Goal: Find contact information: Find contact information

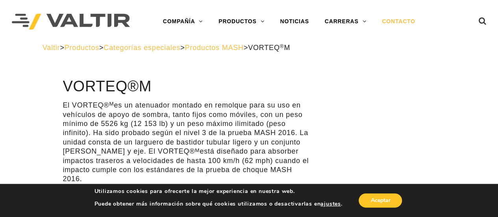
click at [391, 23] on font "CONTACTO" at bounding box center [398, 21] width 33 height 6
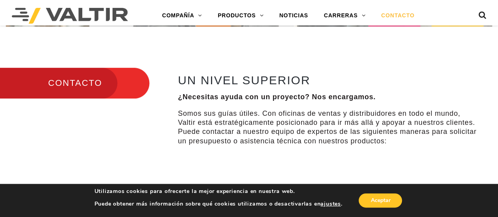
scroll to position [212, 0]
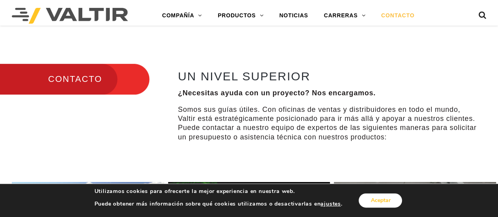
click at [368, 199] on button "Aceptar" at bounding box center [379, 200] width 43 height 14
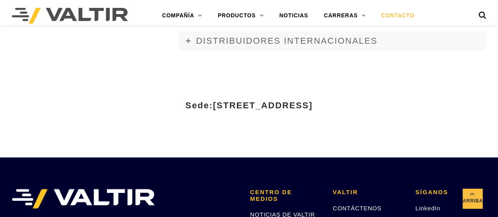
scroll to position [1024, 0]
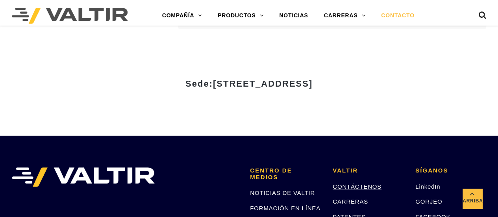
drag, startPoint x: 360, startPoint y: 181, endPoint x: 361, endPoint y: 175, distance: 6.3
click at [361, 182] on p "CONTÁCTENOS" at bounding box center [367, 186] width 71 height 9
click at [359, 183] on font "CONTÁCTENOS" at bounding box center [356, 186] width 49 height 7
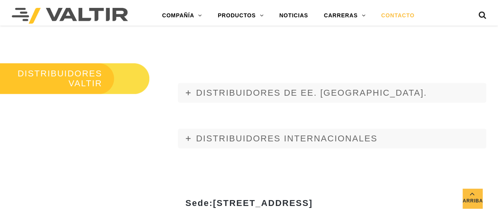
scroll to position [903, 0]
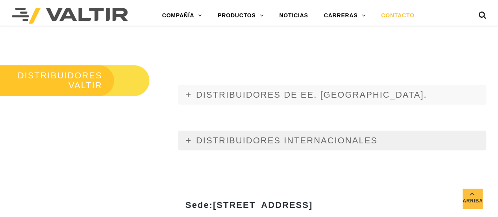
click at [350, 135] on font "DISTRIBUIDORES INTERNACIONALES" at bounding box center [286, 140] width 181 height 10
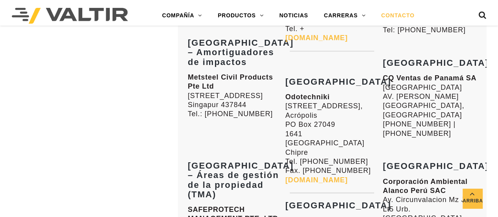
scroll to position [1862, 0]
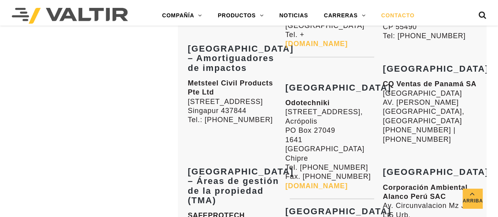
drag, startPoint x: 440, startPoint y: 126, endPoint x: 398, endPoint y: 125, distance: 41.7
copy font "9890-19923"
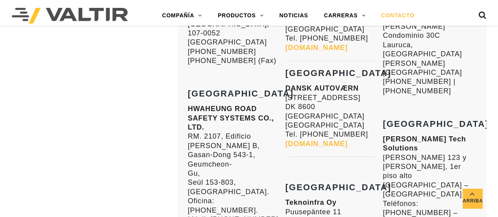
scroll to position [1512, 0]
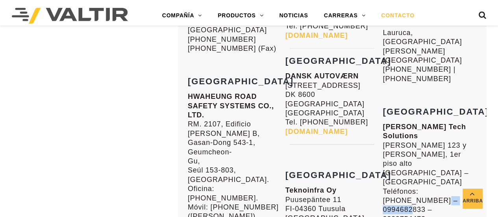
drag, startPoint x: 424, startPoint y: 119, endPoint x: 383, endPoint y: 120, distance: 41.3
click at [383, 187] on font "Teléfonos: [PHONE_NUMBER] – 0994682833 – 0999754473" at bounding box center [419, 204] width 75 height 35
copy font "0994682833"
drag, startPoint x: 423, startPoint y: 128, endPoint x: 384, endPoint y: 128, distance: 39.0
click at [384, 187] on font "Teléfonos: [PHONE_NUMBER] – 0994682833 – 0999754473" at bounding box center [419, 204] width 75 height 35
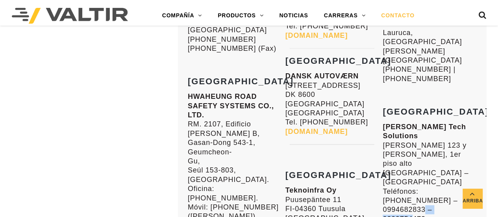
copy font "0999754473"
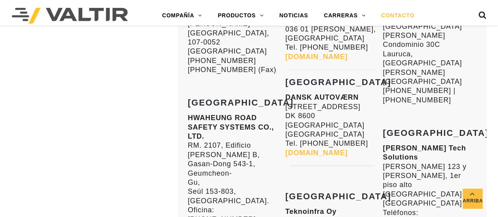
scroll to position [1508, 0]
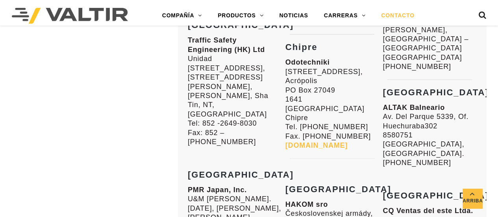
scroll to position [1309, 0]
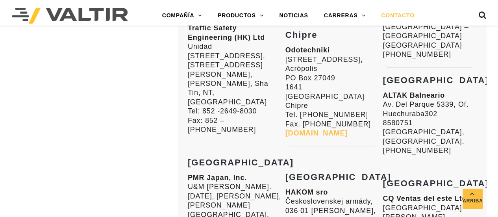
click at [437, 107] on p "ALTAK Balneario Av. Del Parque 5339, Of. Huechuraba 302 8580751 [GEOGRAPHIC_DAT…" at bounding box center [429, 123] width 94 height 65
click at [437, 108] on p "ALTAK Balneario Av. Del Parque 5339, Of. Huechuraba 302 8580751 [GEOGRAPHIC_DAT…" at bounding box center [429, 123] width 94 height 65
copy div "[PHONE_NUMBER]"
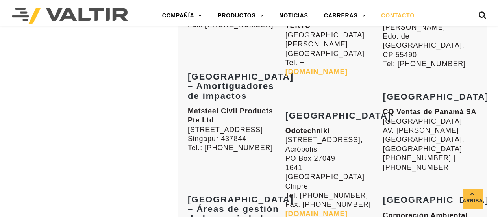
scroll to position [1859, 0]
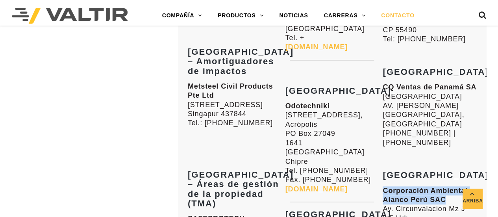
drag, startPoint x: 448, startPoint y: 81, endPoint x: 383, endPoint y: 76, distance: 65.1
copy font "Corporación Ambiental Alanco Perú SAC"
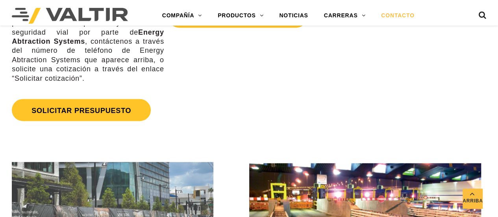
scroll to position [537, 0]
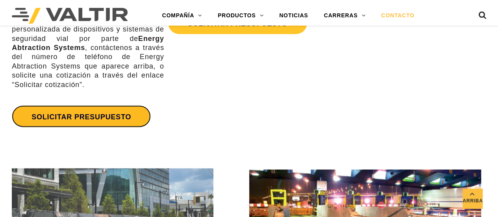
click at [102, 113] on font "SOLICITAR PRESUPUESTO" at bounding box center [81, 117] width 100 height 8
click at [111, 105] on link "SOLICITAR PRESUPUESTO" at bounding box center [81, 116] width 139 height 22
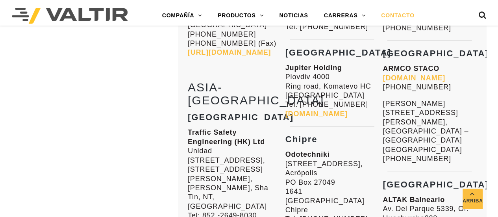
scroll to position [1198, 0]
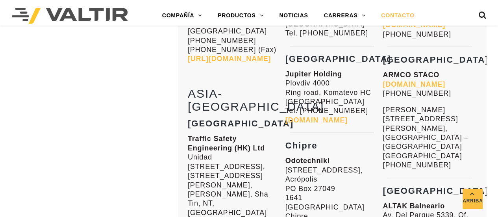
click at [445, 80] on font "[DOMAIN_NAME]" at bounding box center [413, 84] width 62 height 8
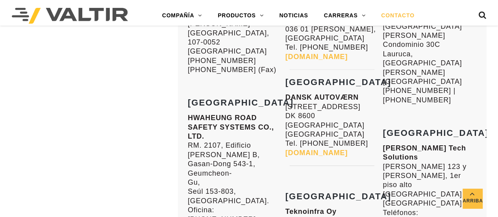
scroll to position [1503, 0]
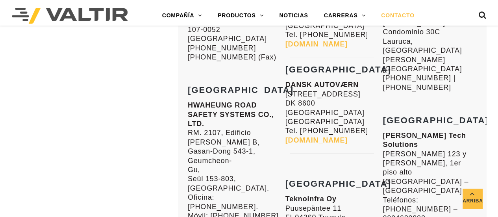
drag, startPoint x: 419, startPoint y: 75, endPoint x: 383, endPoint y: 68, distance: 36.9
click at [383, 131] on p "[PERSON_NAME] Tech Solutions [PERSON_NAME] 123 y [PERSON_NAME], [GEOGRAPHIC_DAT…" at bounding box center [429, 191] width 94 height 120
copy font "[PERSON_NAME] Tech Solutions"
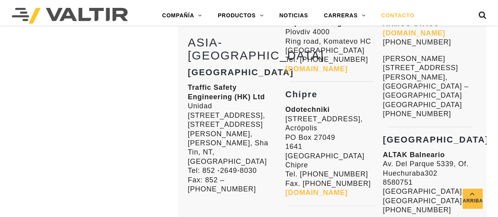
scroll to position [1251, 0]
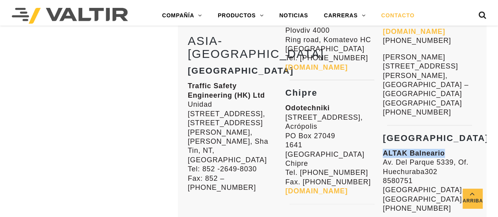
drag, startPoint x: 442, startPoint y: 120, endPoint x: 383, endPoint y: 117, distance: 59.1
click at [383, 149] on font "ALTAK Balneario" at bounding box center [413, 153] width 62 height 8
copy font "ALTAK Balneario"
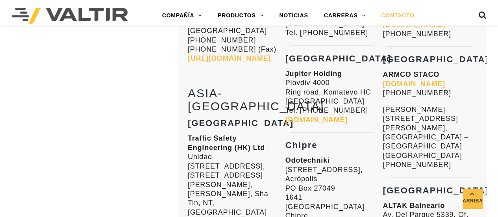
scroll to position [1205, 0]
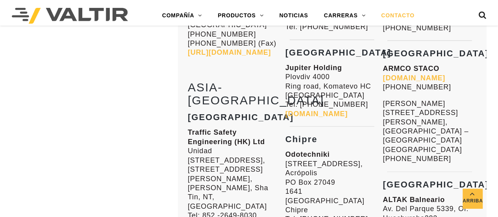
click at [403, 74] on font "[DOMAIN_NAME]" at bounding box center [413, 78] width 62 height 8
drag, startPoint x: 437, startPoint y: 61, endPoint x: 382, endPoint y: 62, distance: 55.9
copy font "ARMCO STACO"
